Goal: Task Accomplishment & Management: Manage account settings

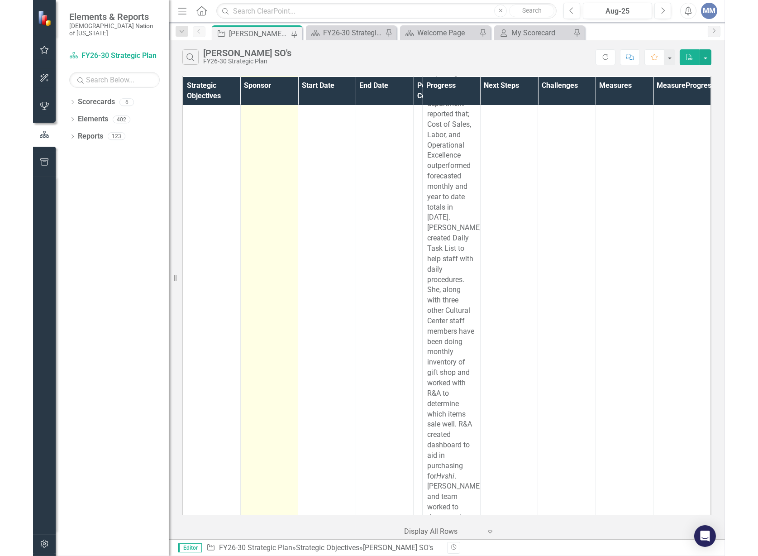
scroll to position [6292, 0]
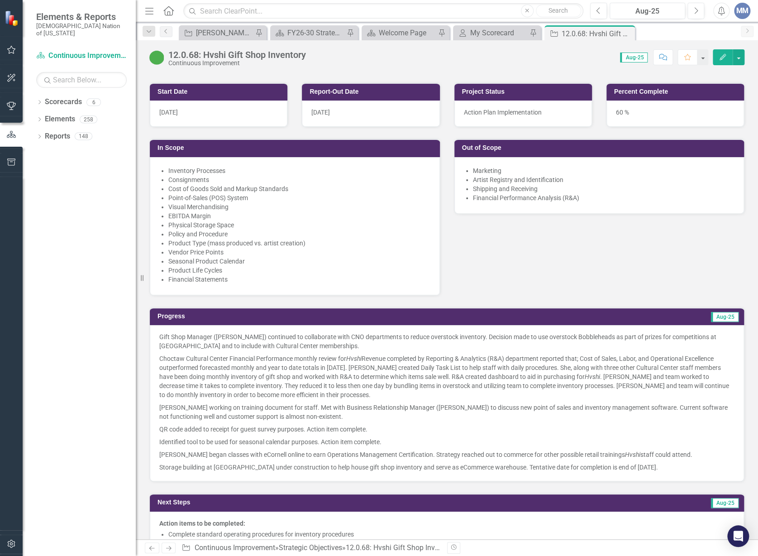
scroll to position [699, 0]
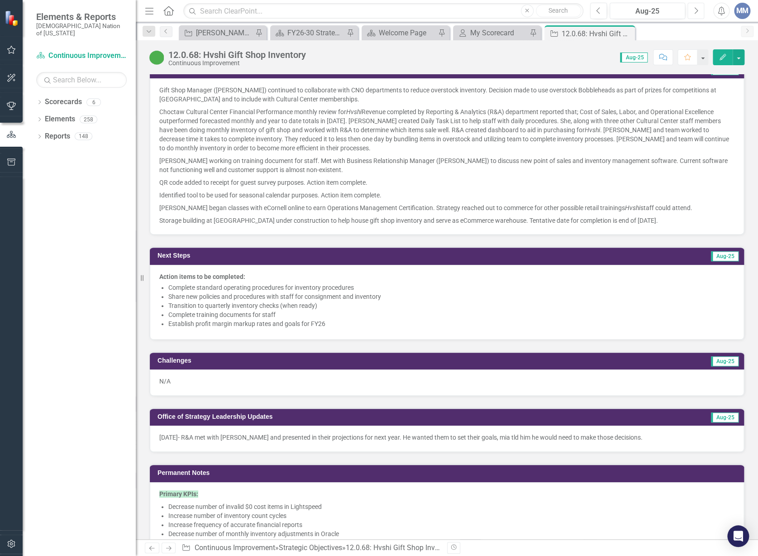
click at [691, 8] on icon "Next" at bounding box center [695, 11] width 5 height 8
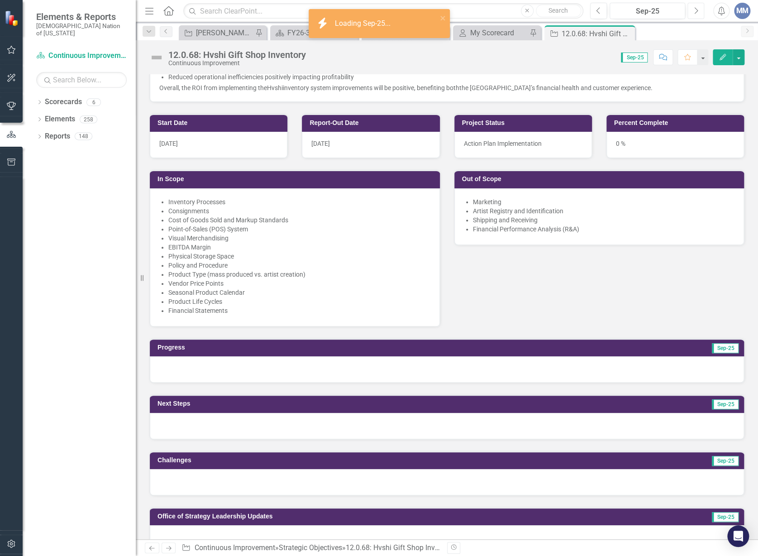
scroll to position [627, 0]
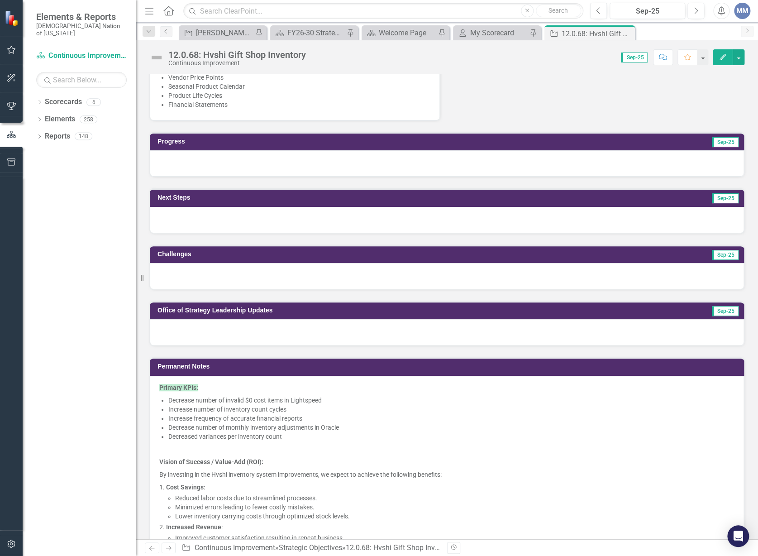
click at [186, 327] on div at bounding box center [447, 332] width 594 height 26
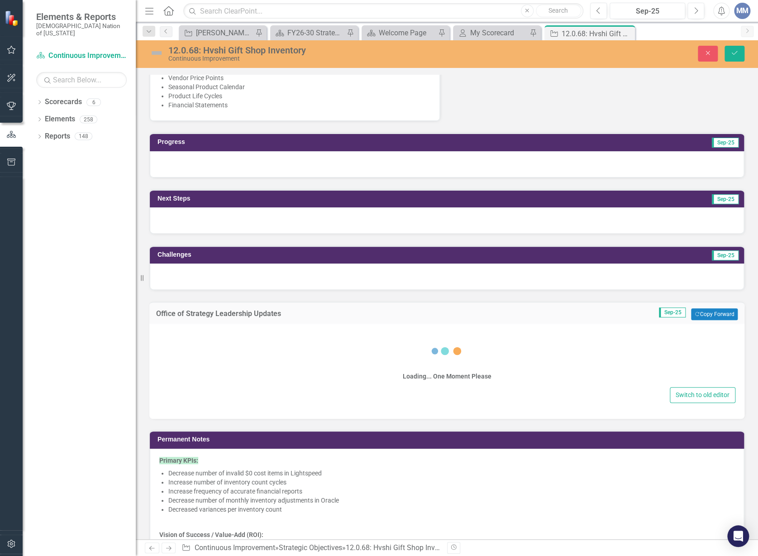
click at [190, 273] on div at bounding box center [447, 276] width 594 height 26
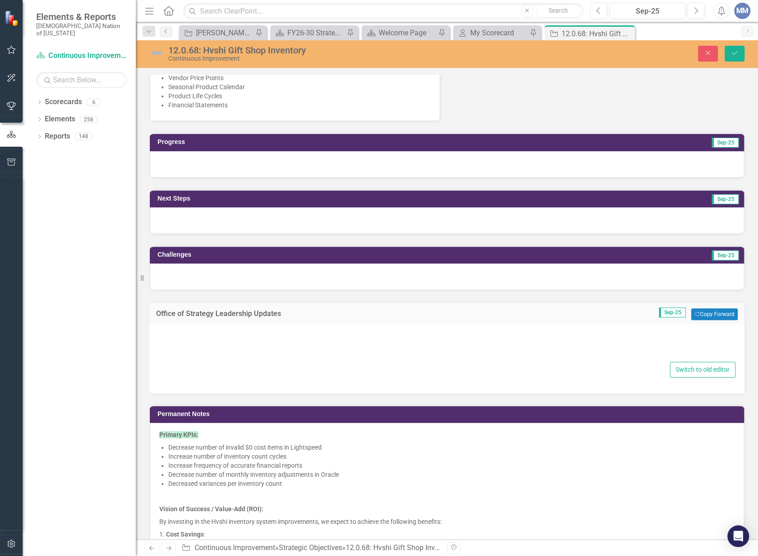
click at [190, 273] on div at bounding box center [447, 276] width 594 height 26
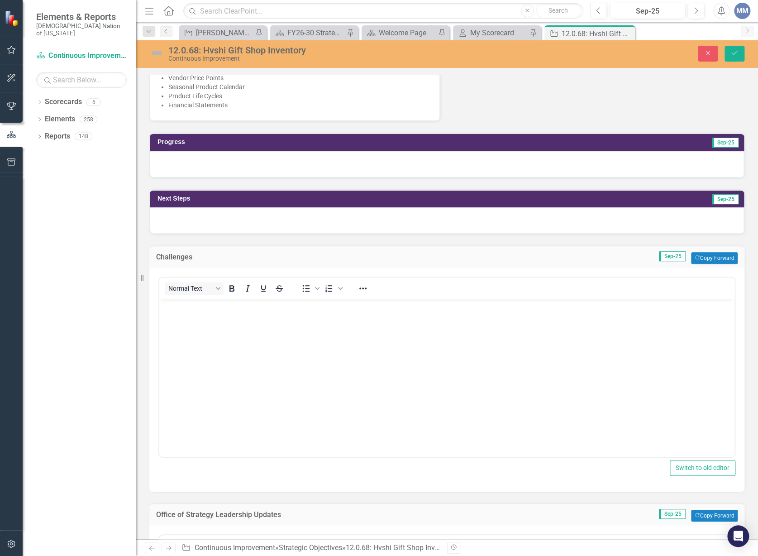
scroll to position [0, 0]
click at [216, 305] on p "Rich Text Area. Press ALT-0 for help." at bounding box center [446, 306] width 570 height 11
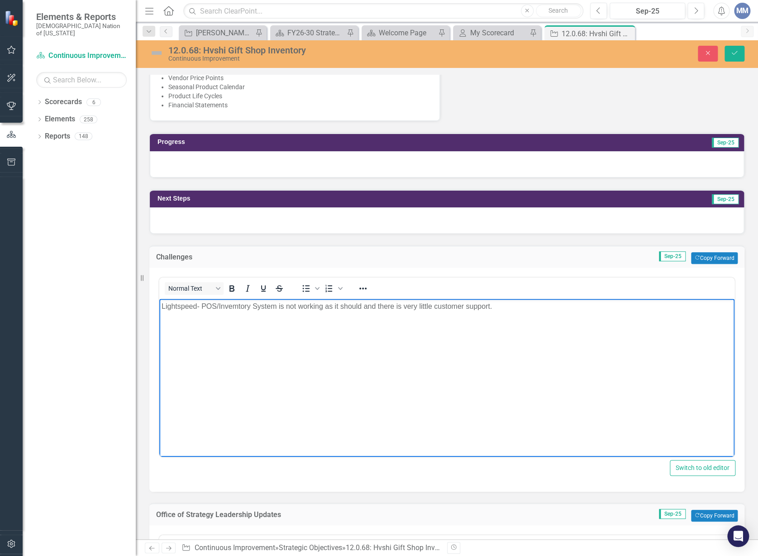
click at [236, 307] on p "Lightspeed- POS/Invemtory System is not working as it should and there is very …" at bounding box center [446, 306] width 570 height 11
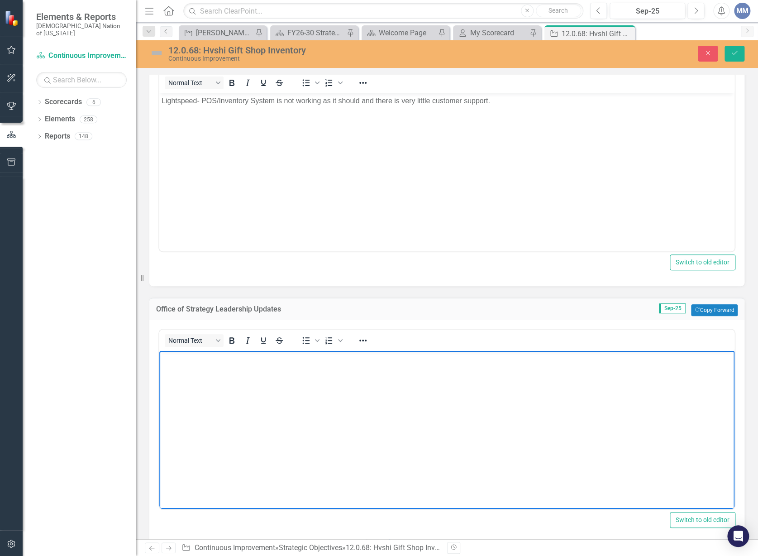
click at [284, 456] on body "Rich Text Area. Press ALT-0 for help." at bounding box center [446, 419] width 575 height 136
click at [284, 455] on body "Rich Text Area. Press ALT-0 for help." at bounding box center [446, 419] width 575 height 136
click at [281, 442] on body "Rich Text Area. Press ALT-0 for help." at bounding box center [446, 419] width 575 height 136
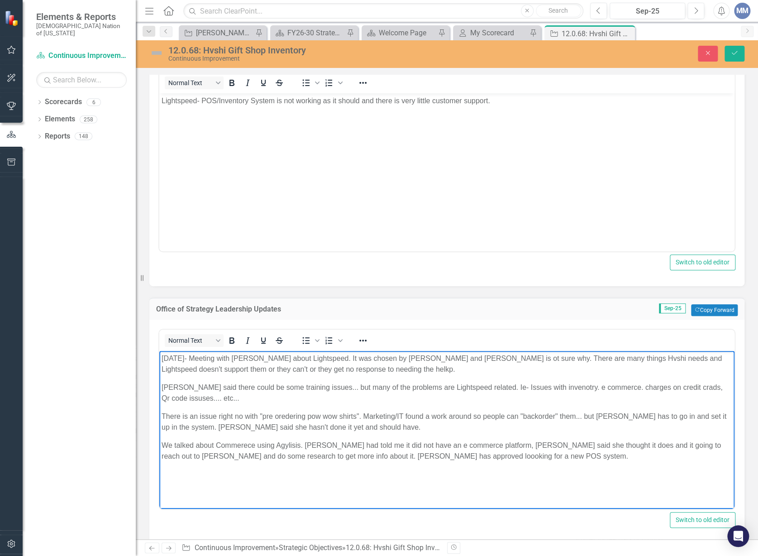
click at [428, 453] on p "We talked about Commerece using Agylisis. [PERSON_NAME] had told me it did not …" at bounding box center [446, 451] width 570 height 22
click at [527, 456] on p "We talked about Commerece using Agylisis. [PERSON_NAME] had told me it did not …" at bounding box center [446, 451] width 570 height 22
drag, startPoint x: 540, startPoint y: 393, endPoint x: 537, endPoint y: 387, distance: 6.5
click at [537, 387] on p "[PERSON_NAME] said there could be some training issues... but many of the probl…" at bounding box center [446, 393] width 570 height 22
click at [676, 390] on p "[PERSON_NAME] said there could be some training issues... but many of the probl…" at bounding box center [446, 393] width 570 height 22
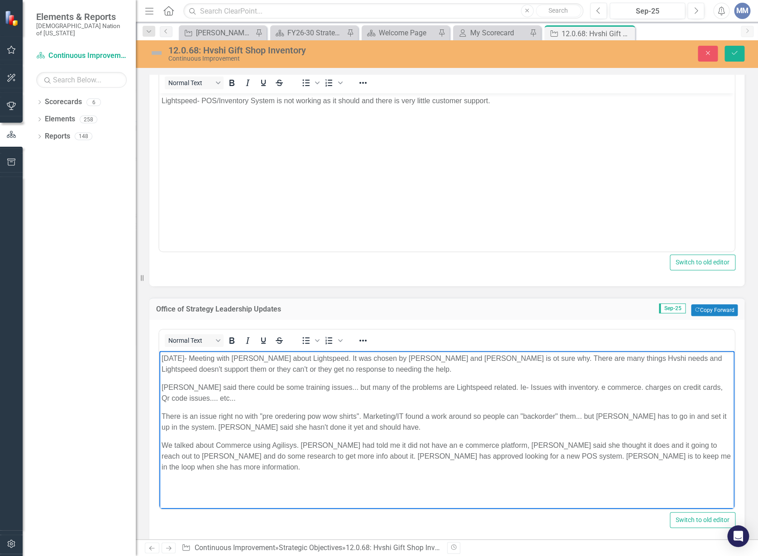
click at [691, 389] on p "[PERSON_NAME] said there could be some training issues... but many of the probl…" at bounding box center [446, 393] width 570 height 22
click at [282, 417] on p "There is an issue right no with "pre oredering pow wow shirts". Marketing/IT fo…" at bounding box center [446, 422] width 570 height 22
drag, startPoint x: 304, startPoint y: 437, endPoint x: 294, endPoint y: 418, distance: 21.3
click at [294, 418] on p "There is an issue right no with "pre oredering pow wow shirts". Marketing/IT fo…" at bounding box center [446, 422] width 570 height 22
click at [288, 417] on p "There is an issue right no with "pre oredering pow wow shirts". Marketing/IT fo…" at bounding box center [446, 422] width 570 height 22
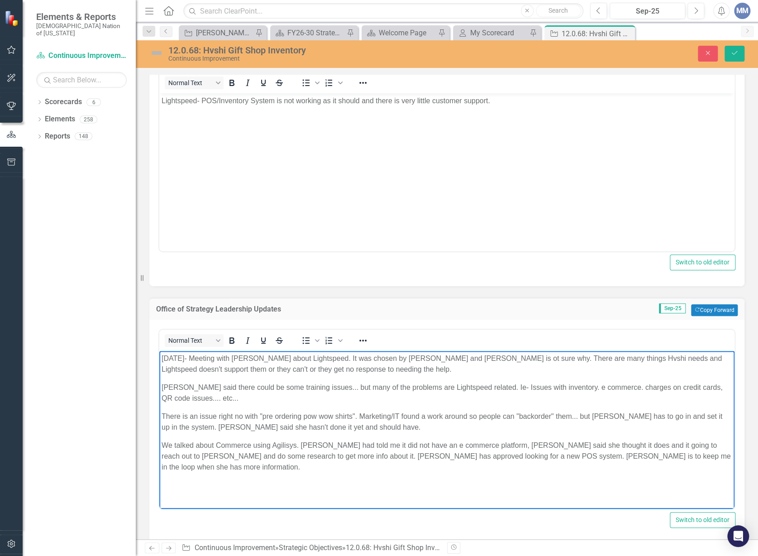
click at [348, 443] on p "We talked about Commerce using Agilisys. [PERSON_NAME] had told me it did not h…" at bounding box center [446, 456] width 570 height 33
click at [691, 55] on button "Save" at bounding box center [734, 54] width 20 height 16
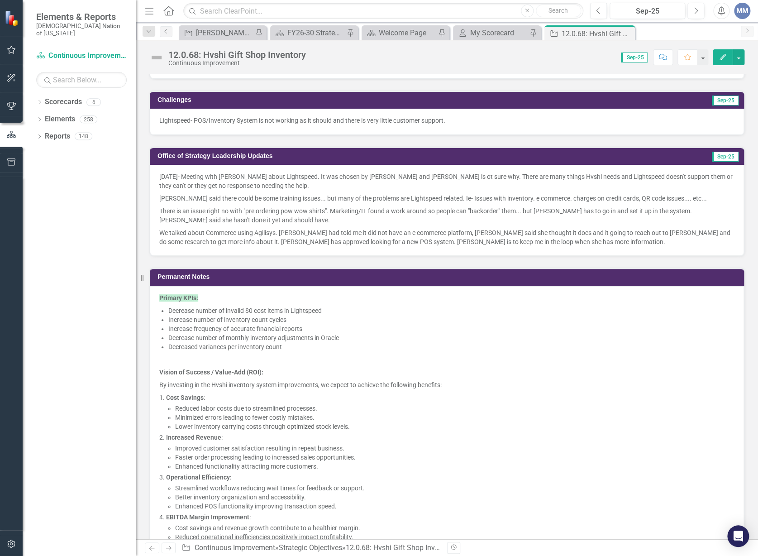
scroll to position [822, 0]
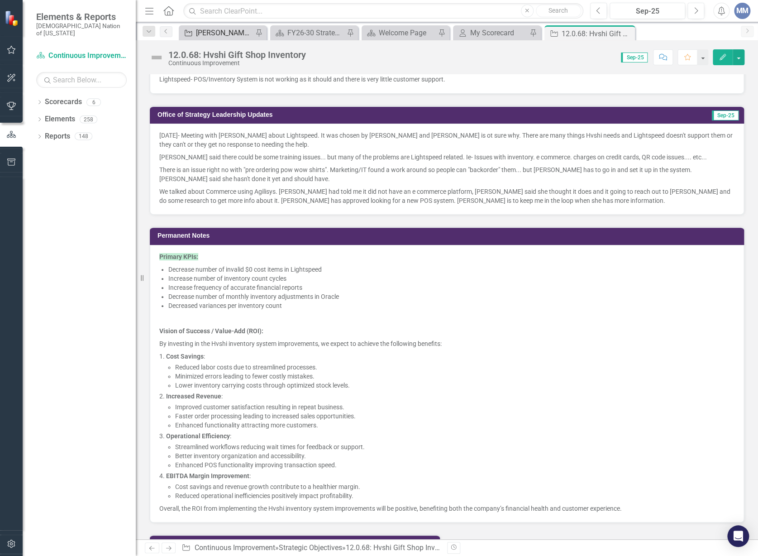
click at [230, 32] on div "[PERSON_NAME] SO's" at bounding box center [224, 32] width 57 height 11
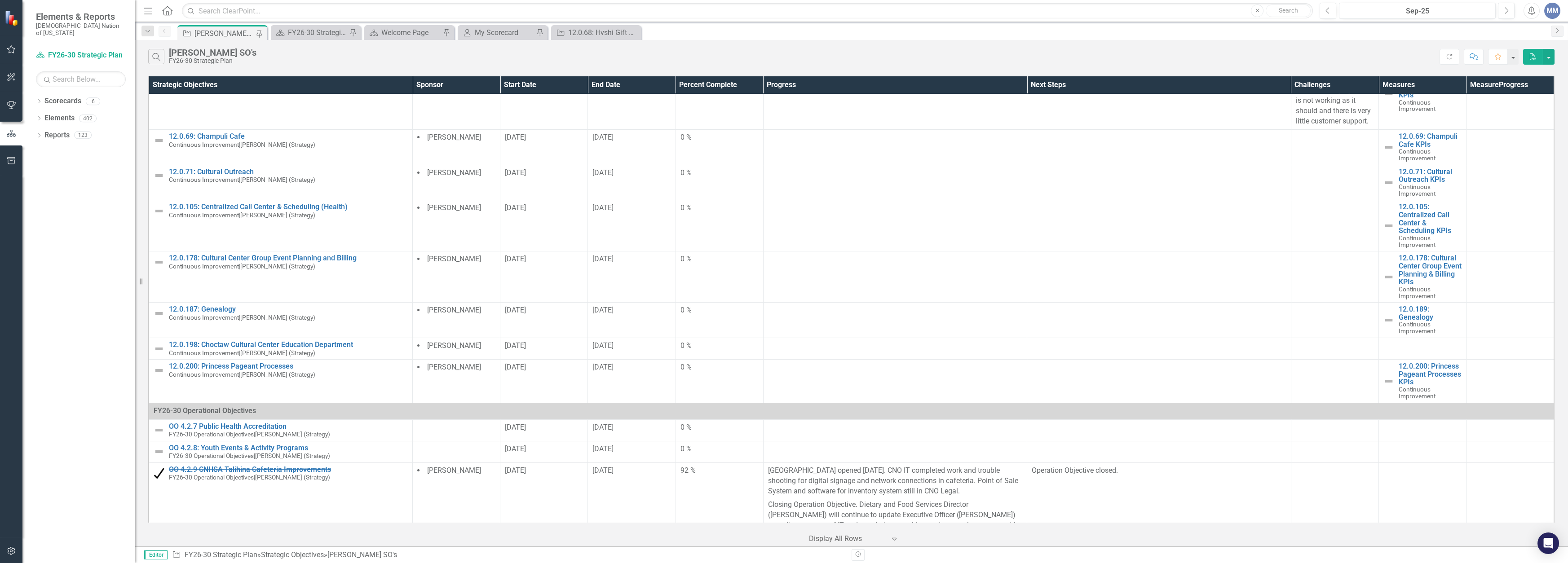
scroll to position [286, 0]
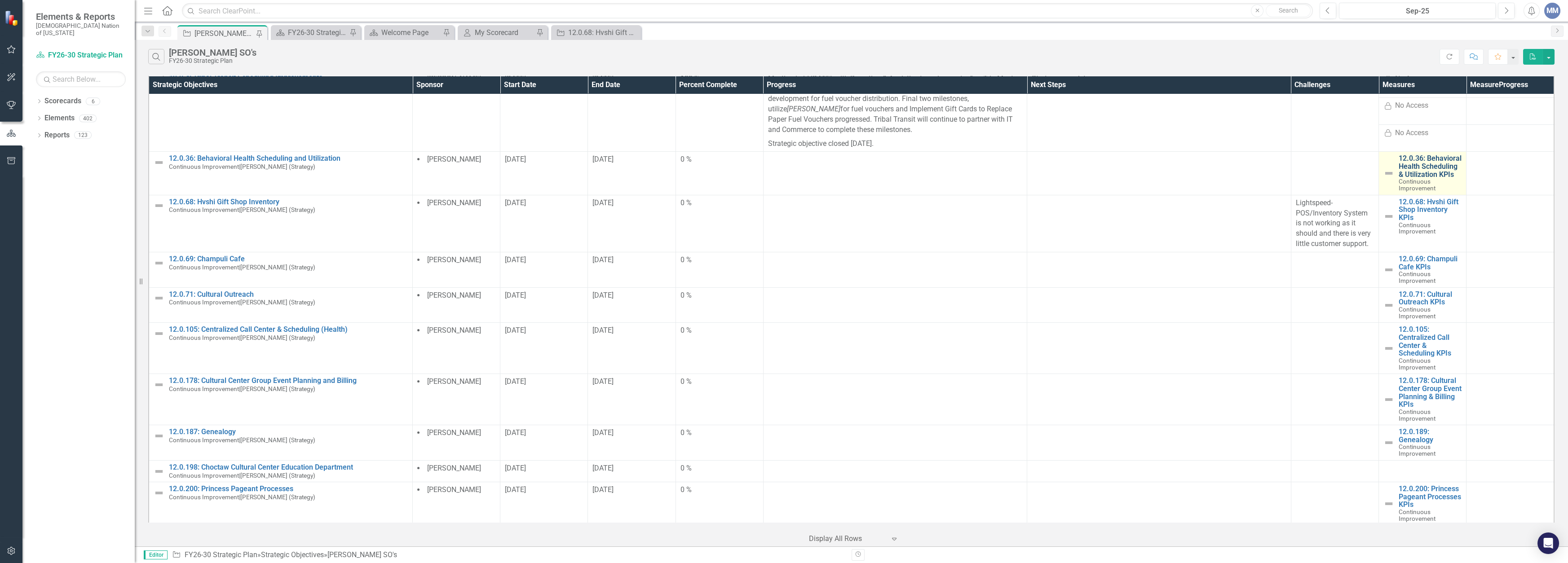
click at [686, 161] on link "12.0.36: Behavioral Health Scheduling & Utilization KPIs" at bounding box center [1430, 167] width 63 height 24
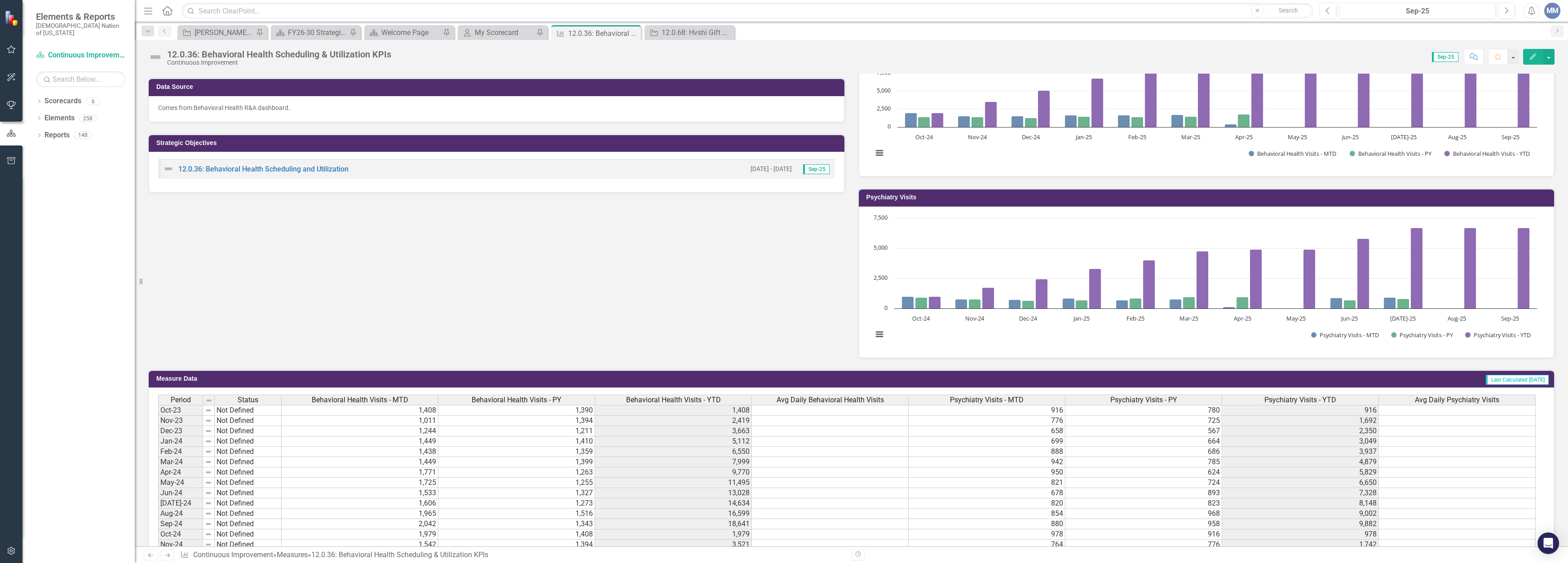
scroll to position [505, 0]
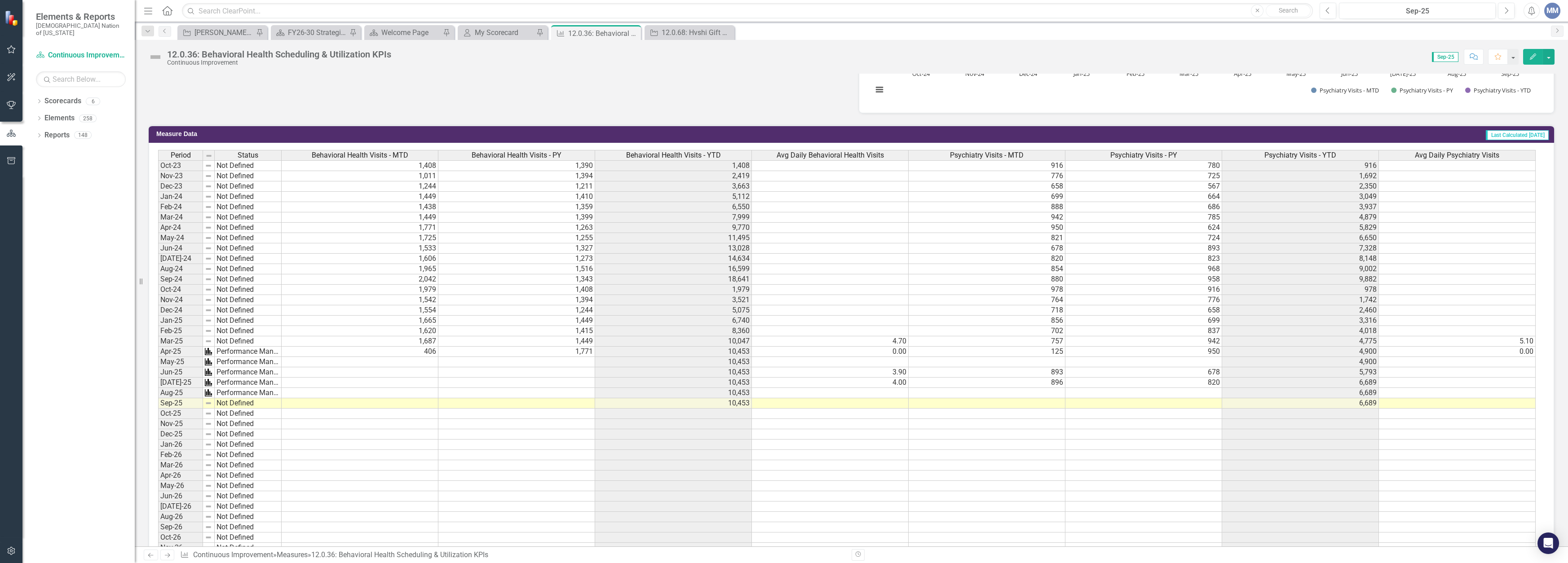
click at [530, 363] on td at bounding box center [517, 362] width 157 height 10
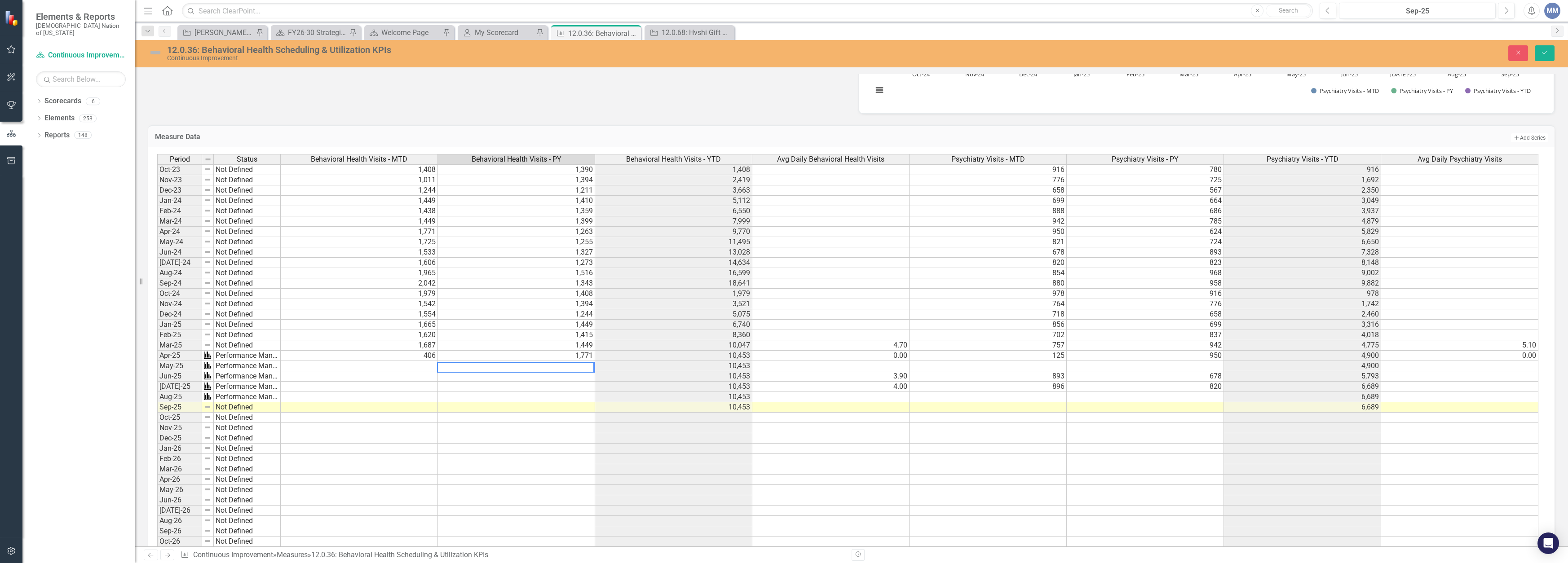
click at [556, 156] on span "Behavioral Health Visits - PY" at bounding box center [516, 160] width 89 height 8
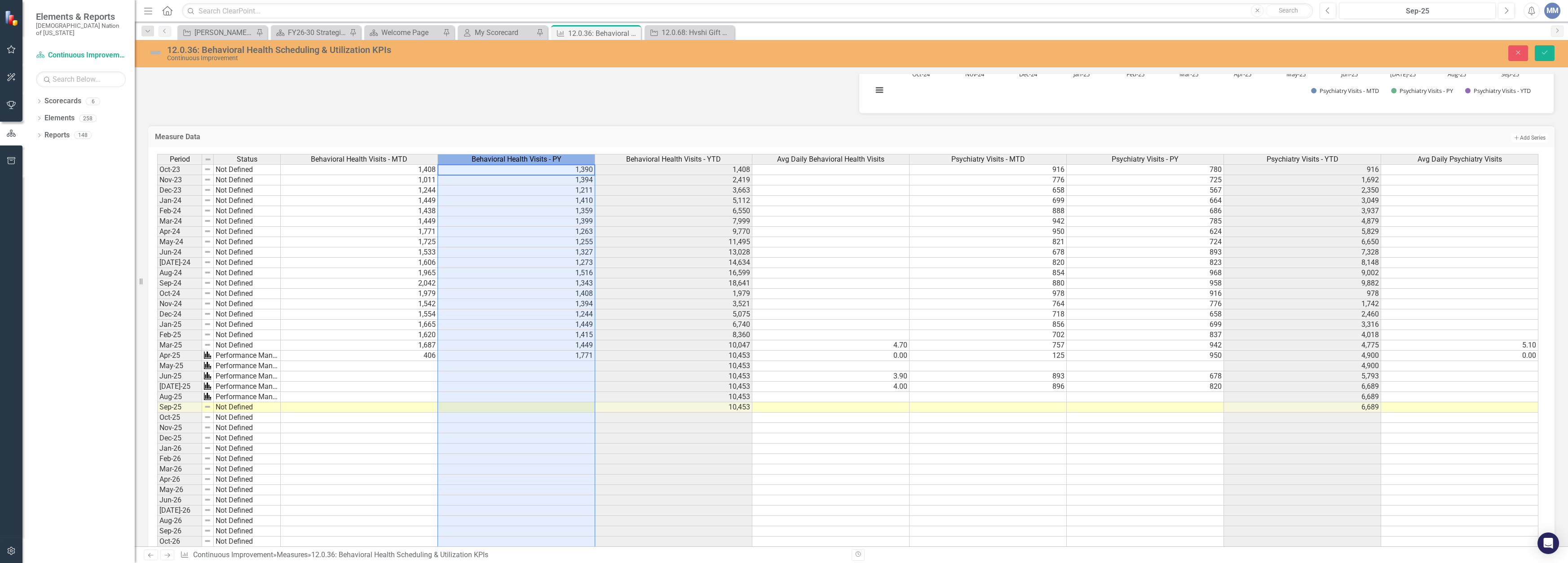
click at [556, 156] on span "Behavioral Health Visits - PY" at bounding box center [516, 160] width 89 height 8
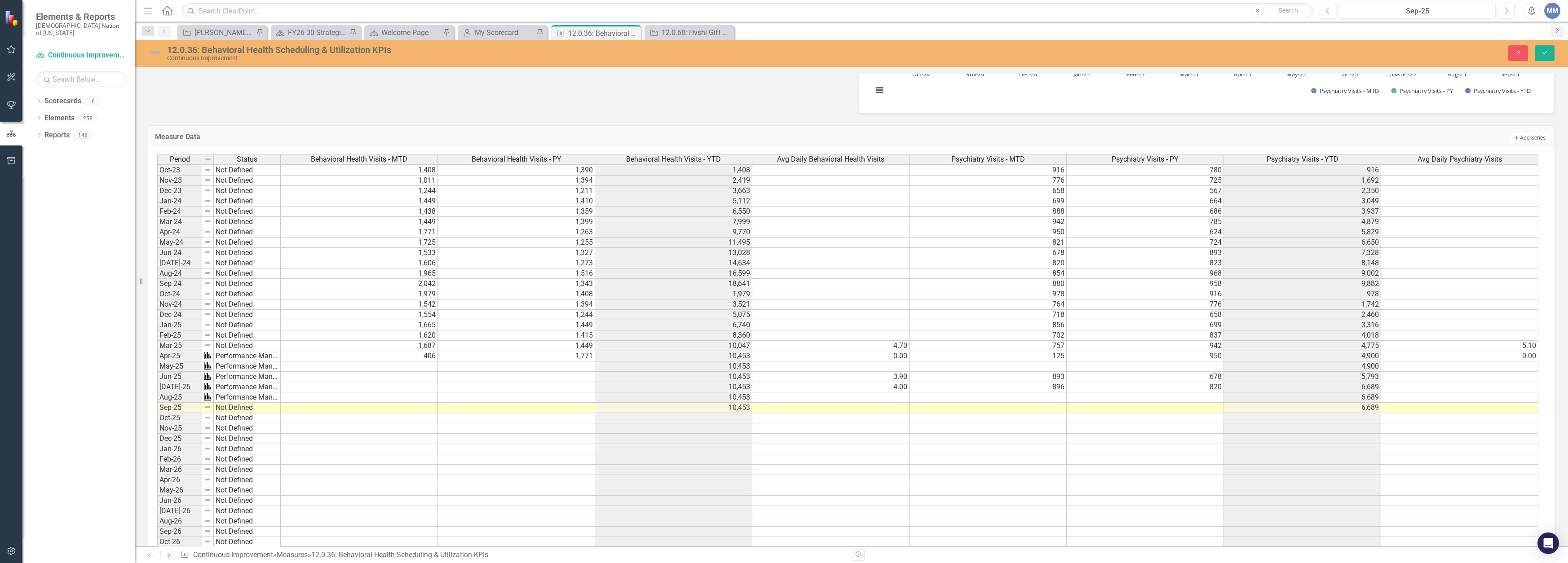
click at [686, 352] on td "950" at bounding box center [1145, 356] width 157 height 10
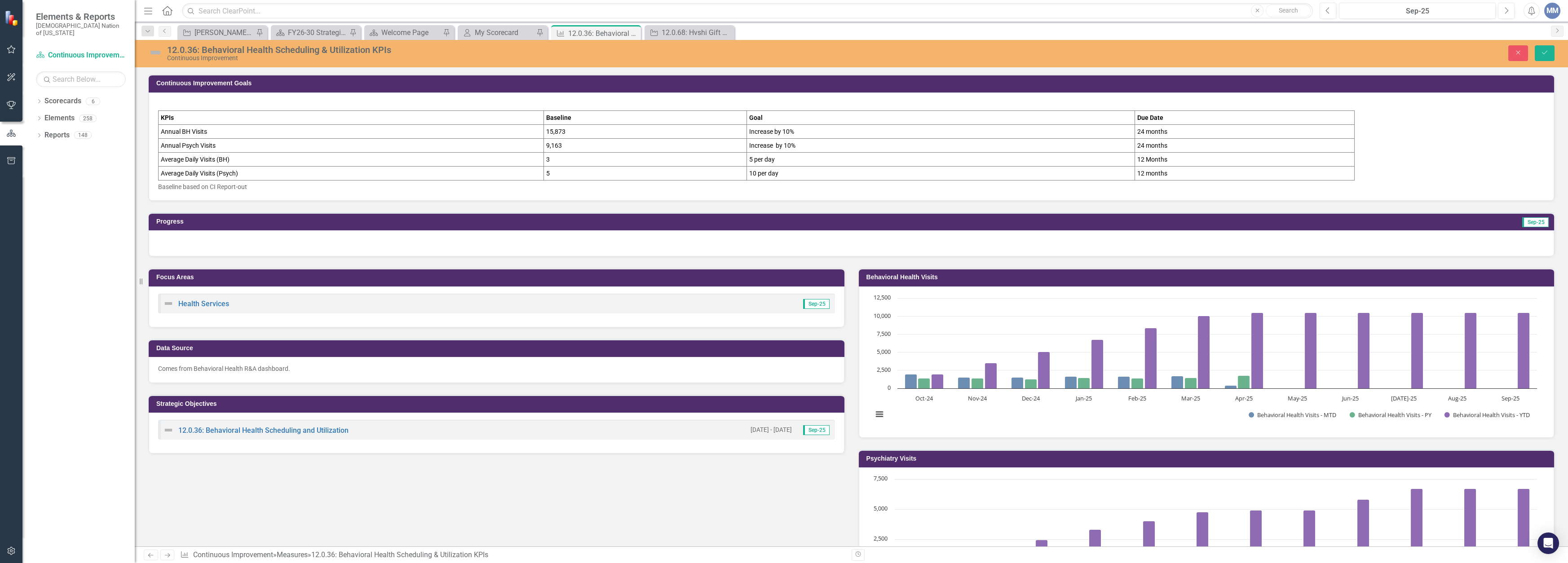
scroll to position [3, 0]
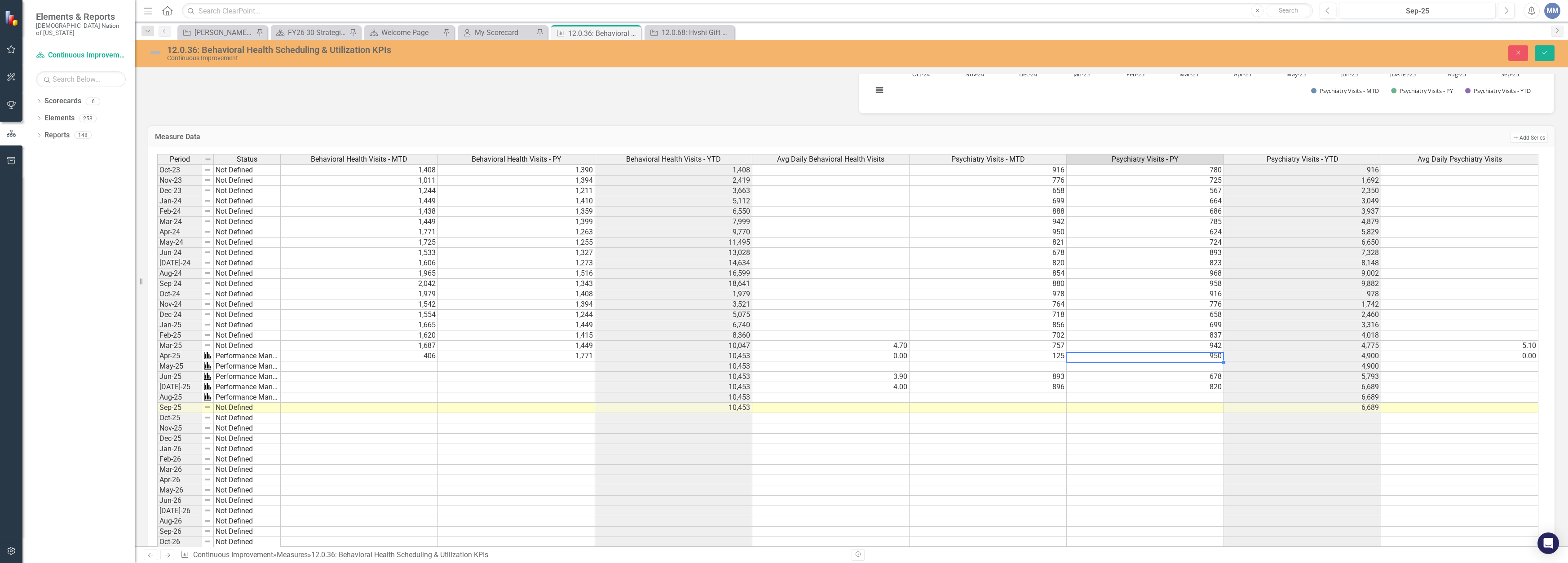
click at [569, 353] on td "1,771" at bounding box center [516, 356] width 157 height 10
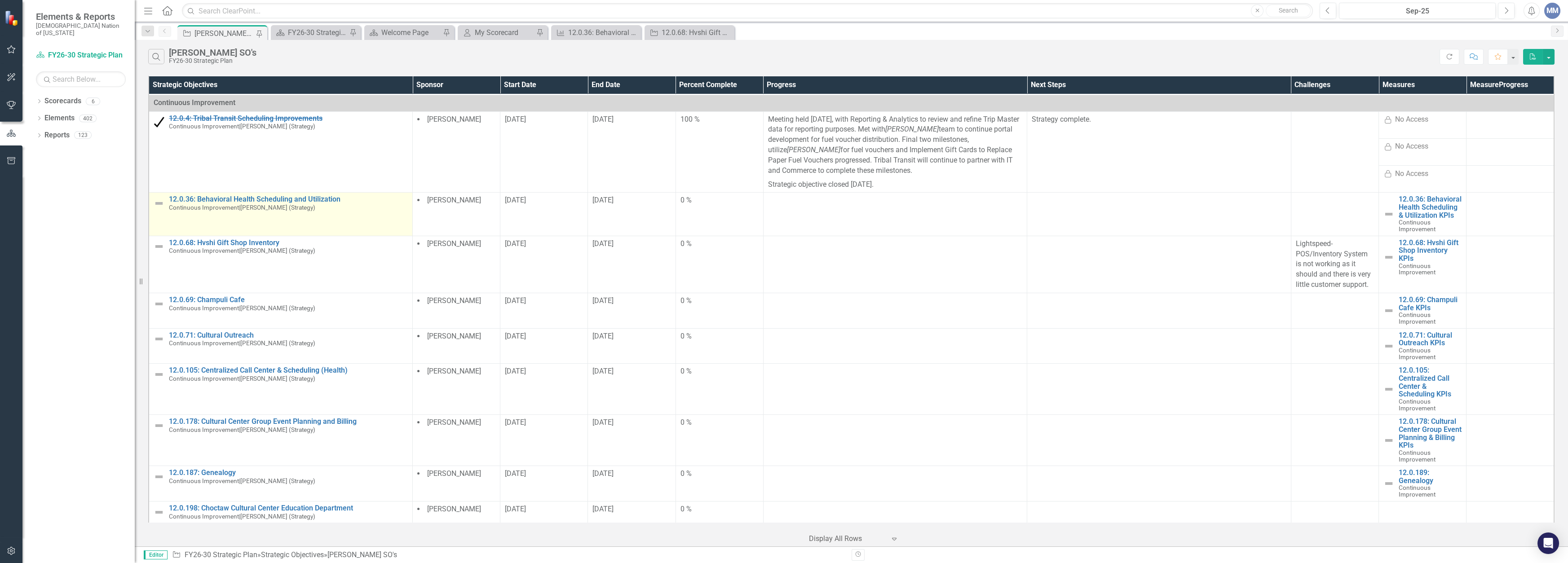
scroll to position [286, 0]
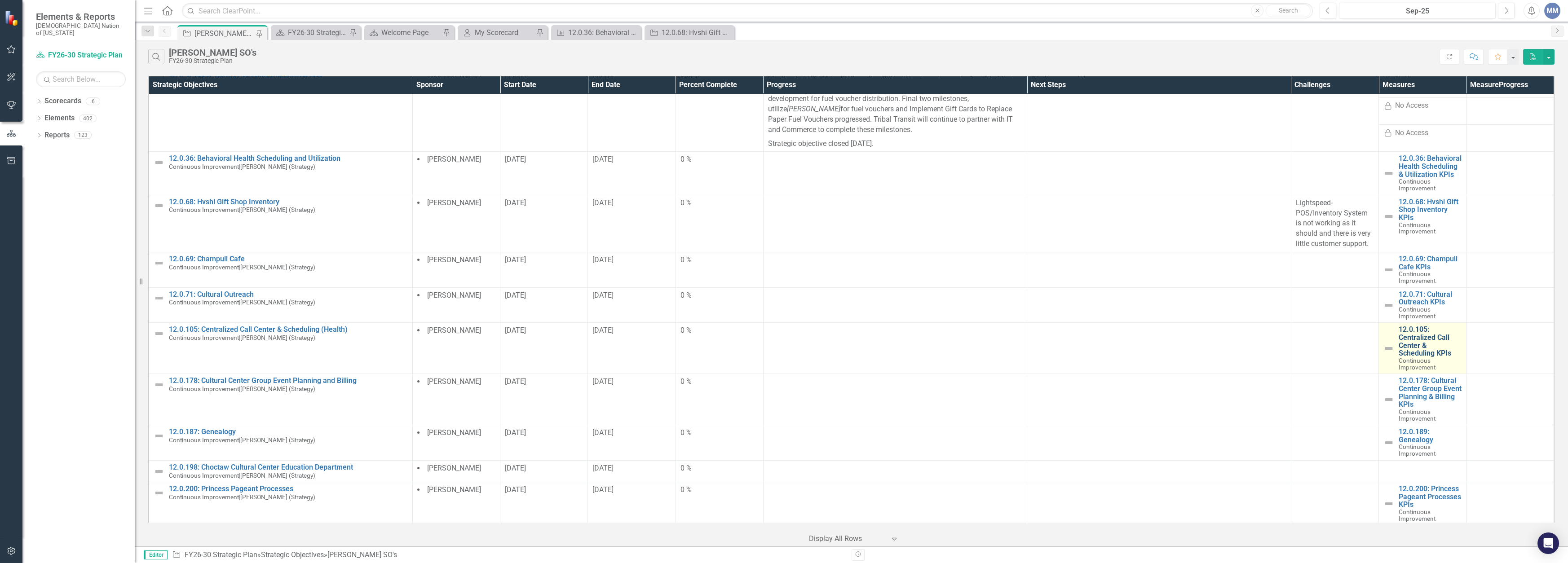
click at [1415, 352] on link "12.0.105: Centralized Call Center & Scheduling KPIs" at bounding box center [1430, 342] width 63 height 32
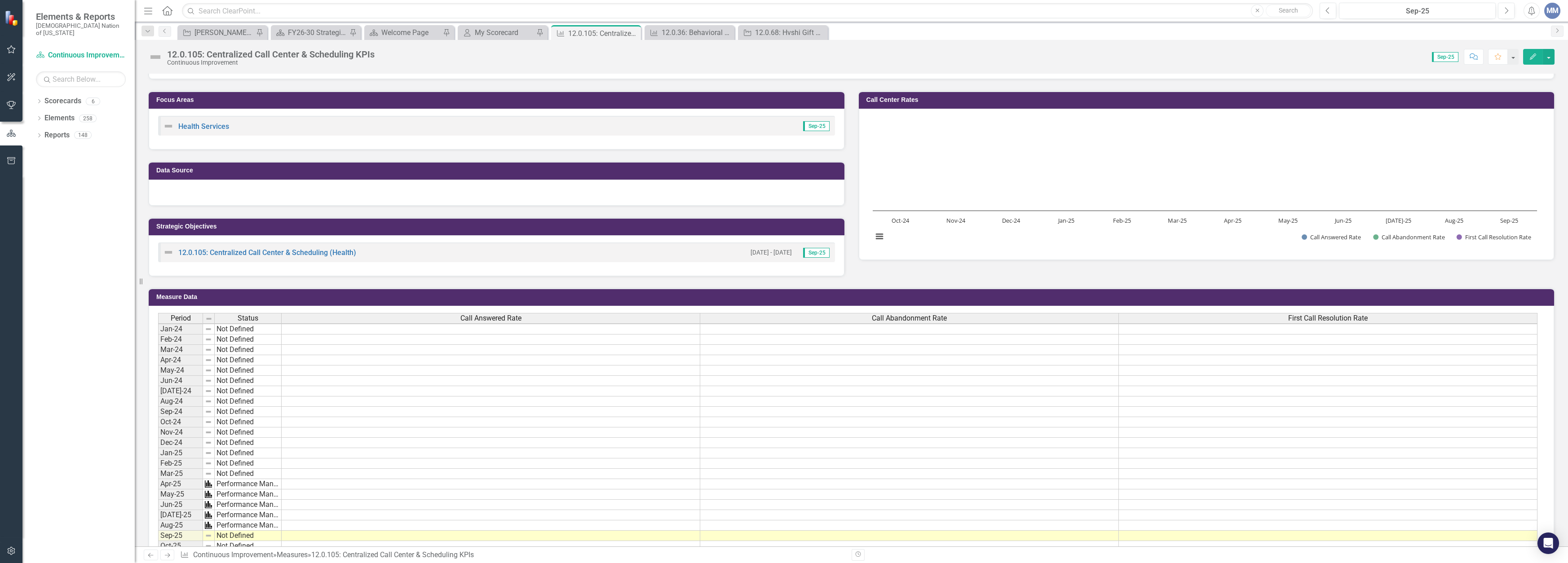
scroll to position [204, 0]
